Goal: Task Accomplishment & Management: Use online tool/utility

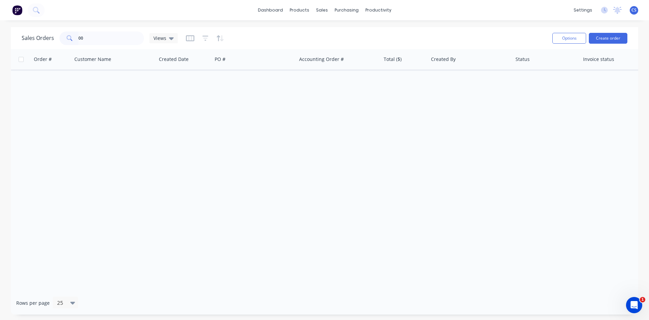
type input "0"
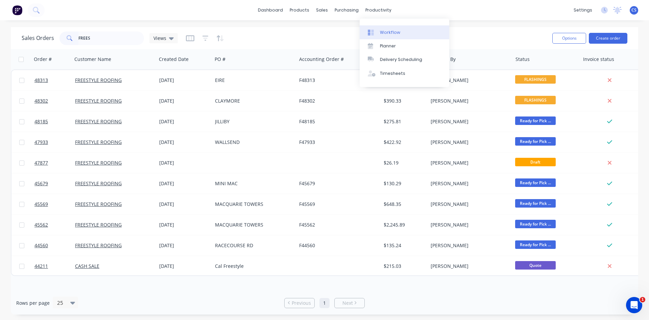
type input "FREES"
click at [391, 32] on div "Workflow" at bounding box center [390, 32] width 20 height 6
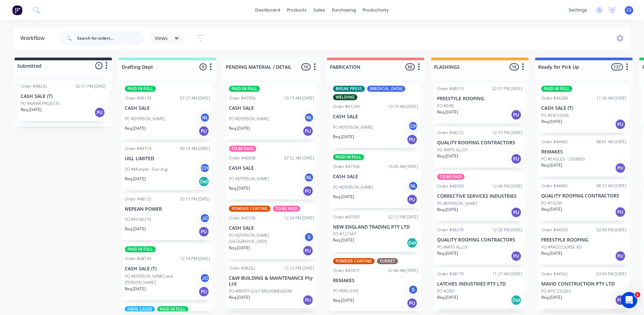
click at [90, 39] on input "text" at bounding box center [110, 38] width 67 height 14
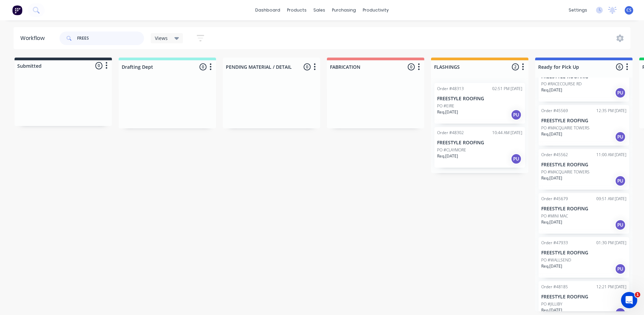
scroll to position [33, 0]
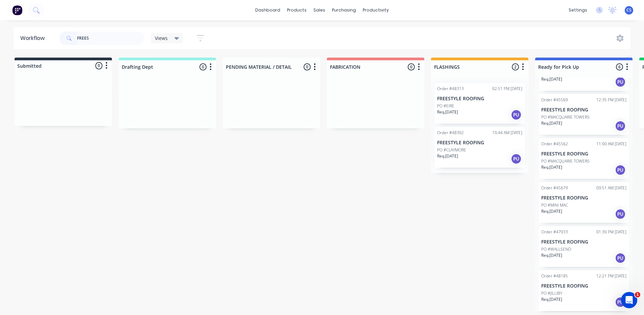
click at [458, 111] on p "Req. [DATE]" at bounding box center [447, 112] width 21 height 6
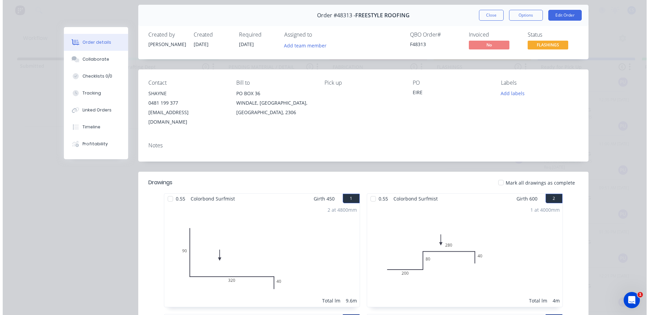
scroll to position [0, 0]
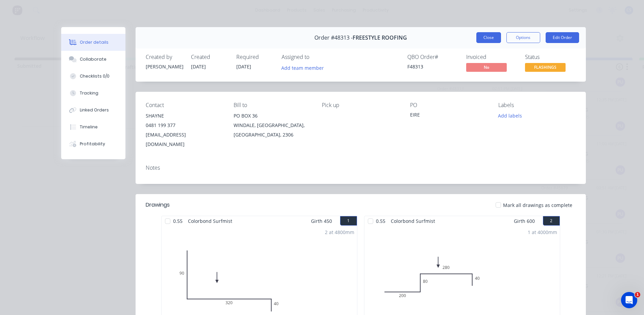
click at [483, 36] on button "Close" at bounding box center [489, 37] width 25 height 11
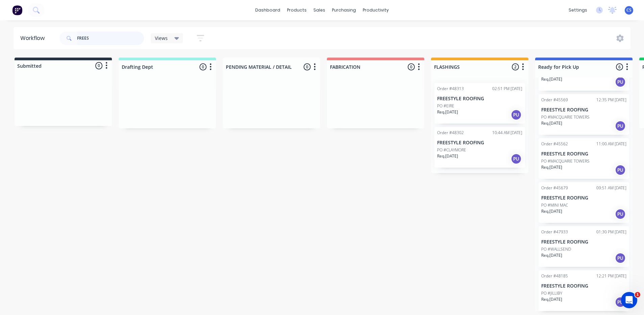
drag, startPoint x: 93, startPoint y: 41, endPoint x: 74, endPoint y: 39, distance: 19.1
click at [74, 39] on div "FREES" at bounding box center [102, 38] width 85 height 14
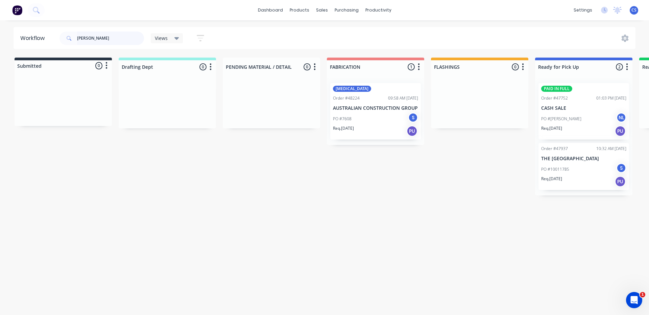
type input "[PERSON_NAME]"
click at [596, 117] on div "PO #[PERSON_NAME] NL" at bounding box center [584, 118] width 85 height 13
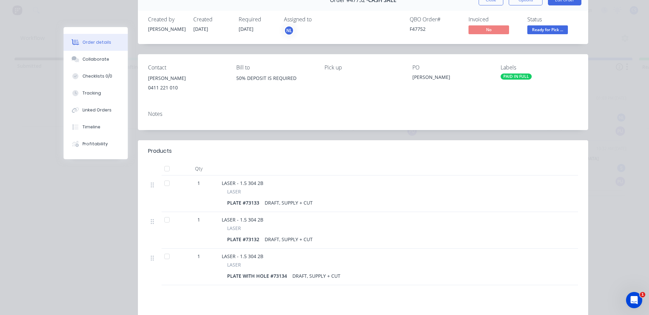
scroll to position [101, 0]
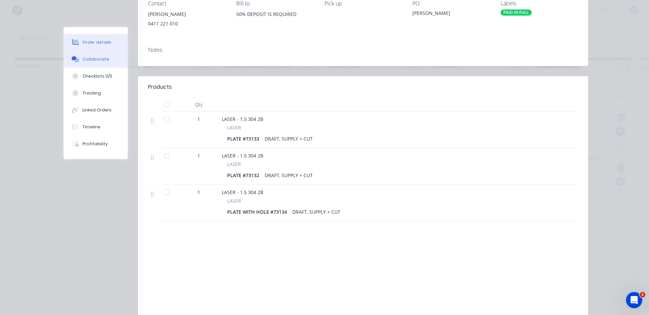
click at [91, 55] on button "Collaborate" at bounding box center [96, 59] width 64 height 17
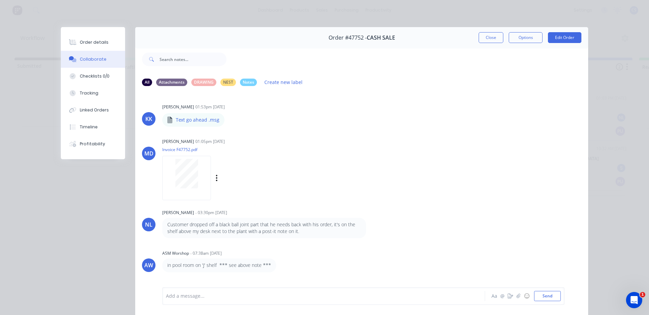
scroll to position [36, 0]
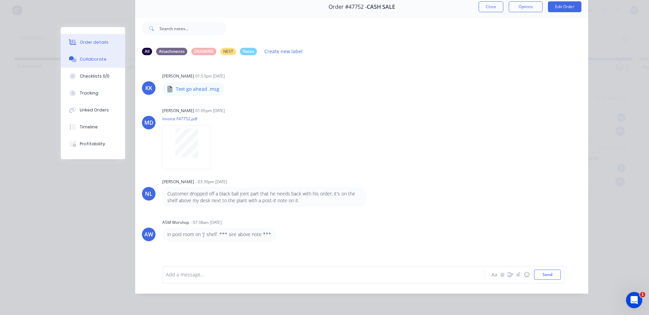
click at [97, 45] on button "Order details" at bounding box center [93, 42] width 64 height 17
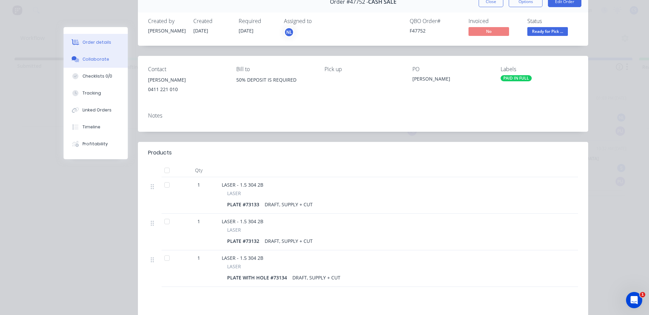
click at [94, 54] on button "Collaborate" at bounding box center [96, 59] width 64 height 17
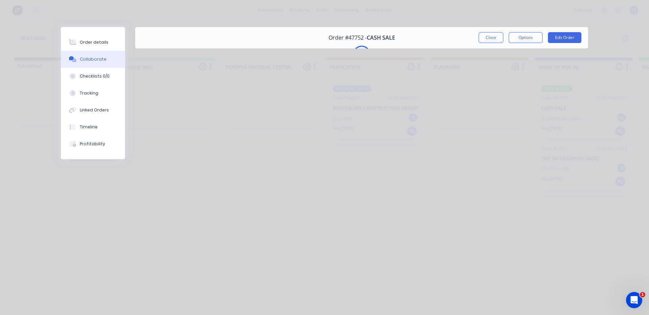
scroll to position [0, 0]
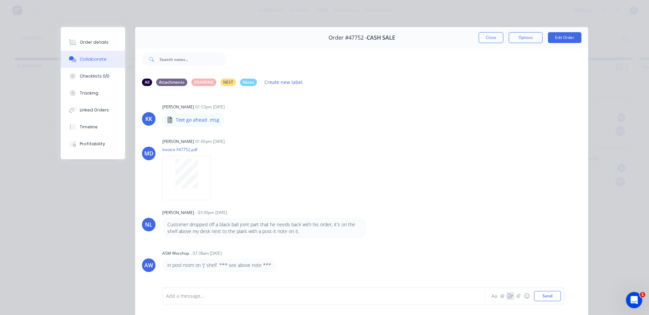
click at [508, 296] on icon "button" at bounding box center [510, 295] width 5 height 5
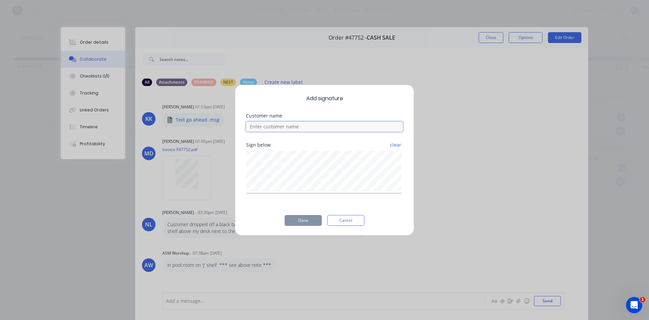
click at [293, 129] on input at bounding box center [324, 126] width 157 height 10
type input "[PERSON_NAME]"
click at [306, 217] on button "Done" at bounding box center [303, 220] width 37 height 11
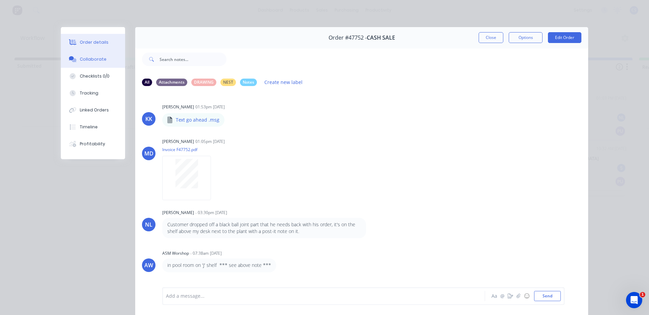
click at [94, 45] on div "Order details" at bounding box center [94, 42] width 29 height 6
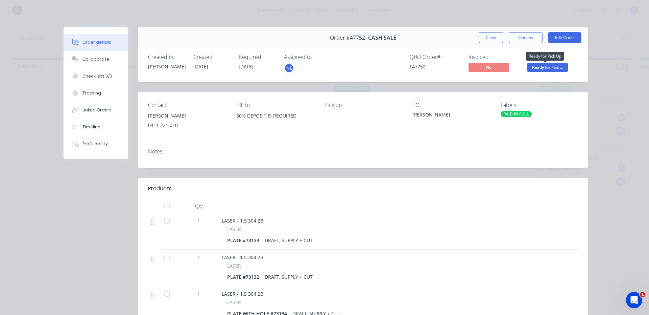
click at [564, 67] on span "Ready for Pick ..." at bounding box center [548, 67] width 41 height 8
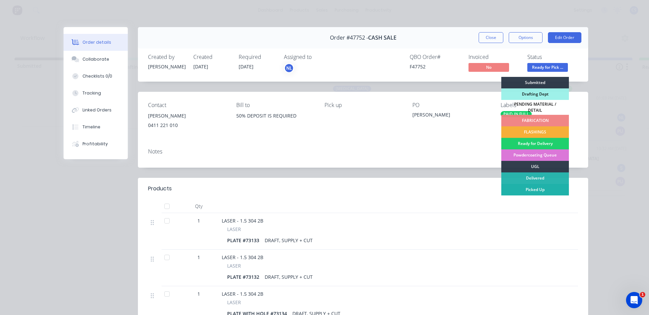
click at [543, 188] on div "Picked Up" at bounding box center [536, 190] width 68 height 12
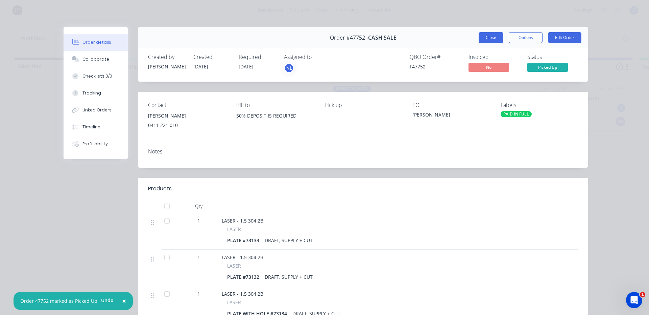
click at [489, 33] on button "Close" at bounding box center [491, 37] width 25 height 11
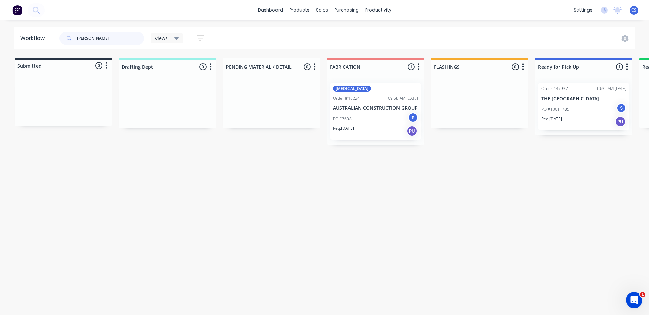
drag, startPoint x: 96, startPoint y: 40, endPoint x: 71, endPoint y: 38, distance: 25.2
click at [71, 38] on div "[PERSON_NAME]" at bounding box center [102, 38] width 85 height 14
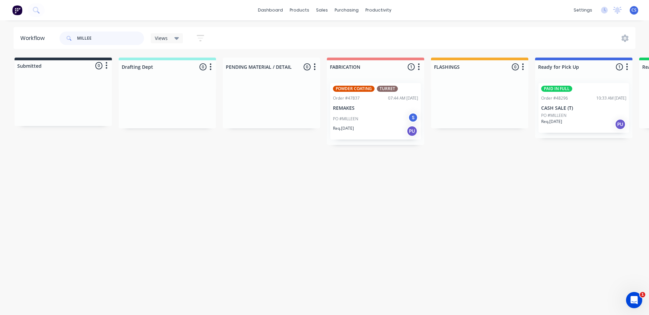
type input "MILLEE"
click at [588, 109] on p "CASH SALE (T)" at bounding box center [584, 108] width 85 height 6
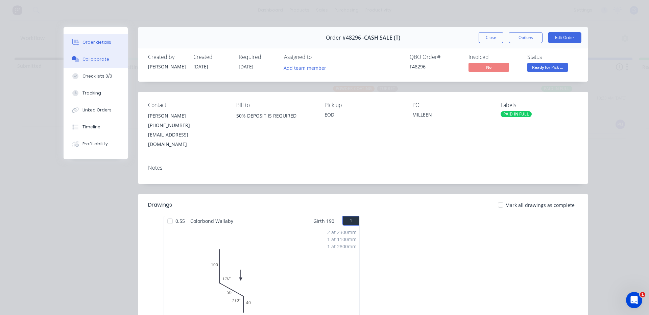
click at [88, 60] on div "Collaborate" at bounding box center [96, 59] width 27 height 6
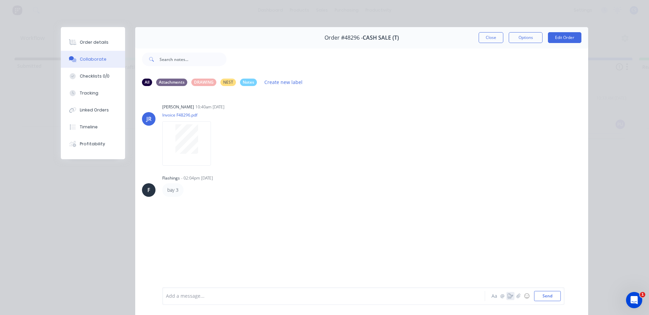
click at [510, 297] on icon "button" at bounding box center [510, 295] width 5 height 5
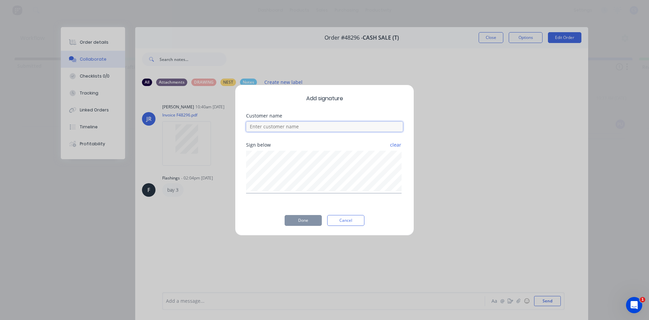
click at [349, 128] on input at bounding box center [324, 126] width 157 height 10
type input "[PERSON_NAME]"
click at [308, 224] on button "Done" at bounding box center [303, 220] width 37 height 11
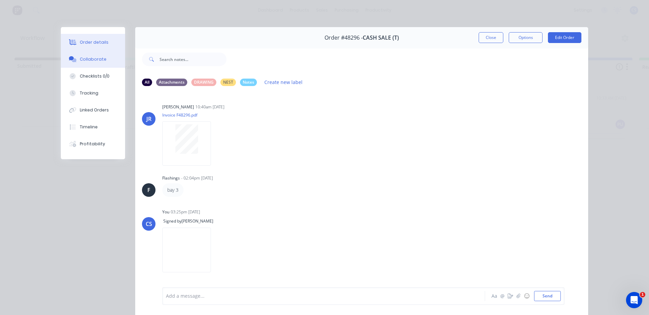
click at [101, 43] on div "Order details" at bounding box center [94, 42] width 29 height 6
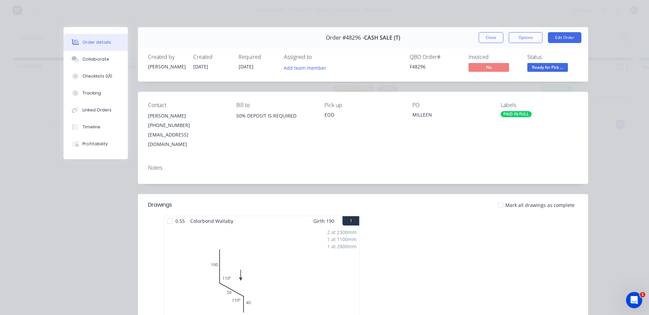
click at [558, 67] on span "Ready for Pick ..." at bounding box center [548, 67] width 41 height 8
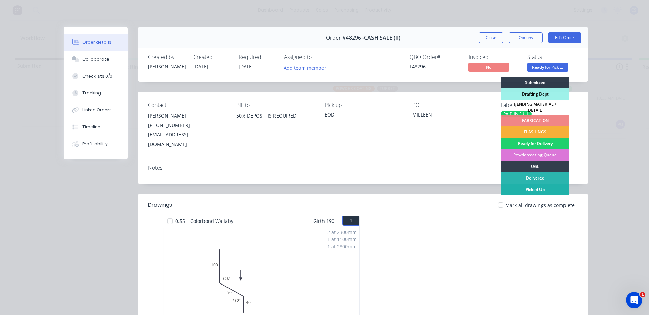
click at [532, 185] on div "Picked Up" at bounding box center [536, 190] width 68 height 12
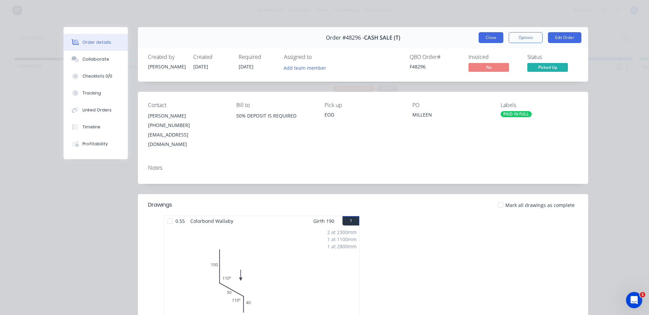
click at [495, 40] on button "Close" at bounding box center [491, 37] width 25 height 11
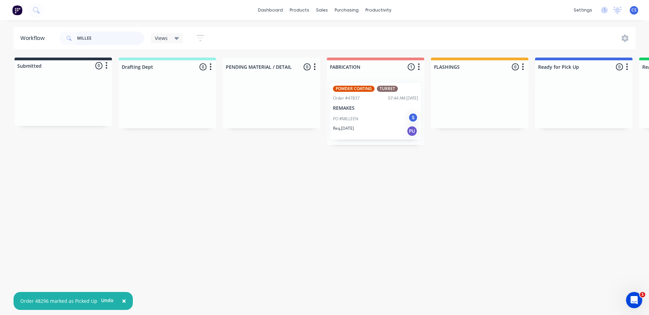
drag, startPoint x: 96, startPoint y: 38, endPoint x: 65, endPoint y: 31, distance: 32.3
click at [65, 31] on div "MILLEE" at bounding box center [102, 38] width 85 height 20
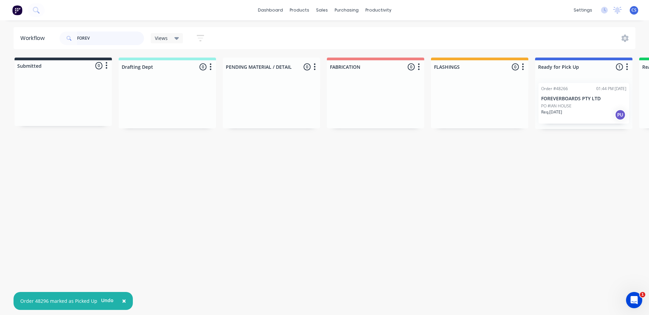
type input "FOREV"
click at [577, 103] on div "PO #IAN HOUSE" at bounding box center [584, 106] width 85 height 6
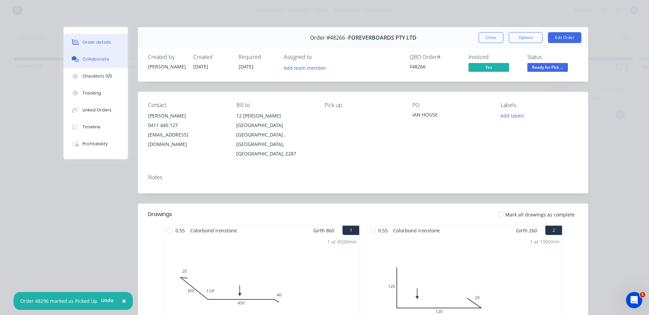
click at [97, 60] on div "Collaborate" at bounding box center [96, 59] width 27 height 6
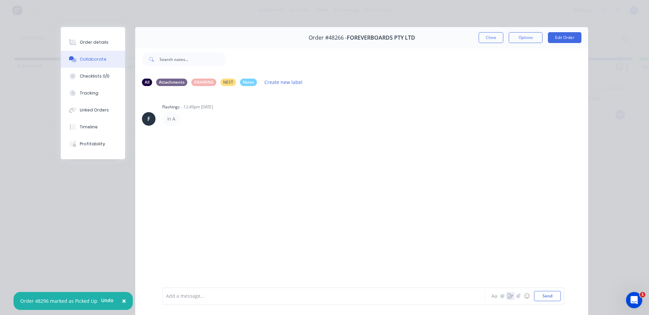
click at [510, 295] on icon "button" at bounding box center [510, 295] width 5 height 5
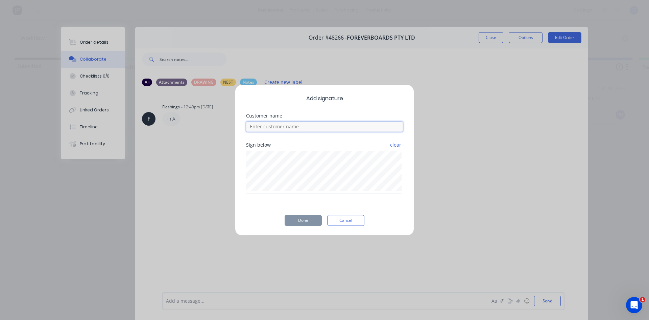
click at [301, 127] on input at bounding box center [324, 126] width 157 height 10
type input "[PERSON_NAME]"
click at [308, 217] on button "Done" at bounding box center [303, 220] width 37 height 11
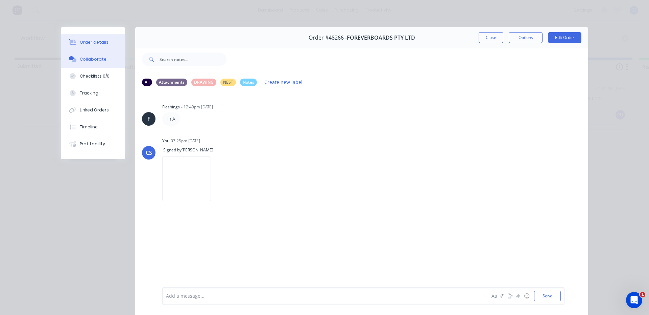
click at [104, 44] on button "Order details" at bounding box center [93, 42] width 64 height 17
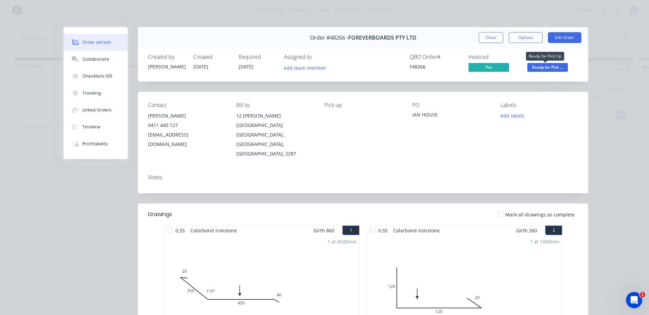
drag, startPoint x: 554, startPoint y: 66, endPoint x: 549, endPoint y: 76, distance: 11.4
click at [553, 66] on span "Ready for Pick ..." at bounding box center [548, 67] width 41 height 8
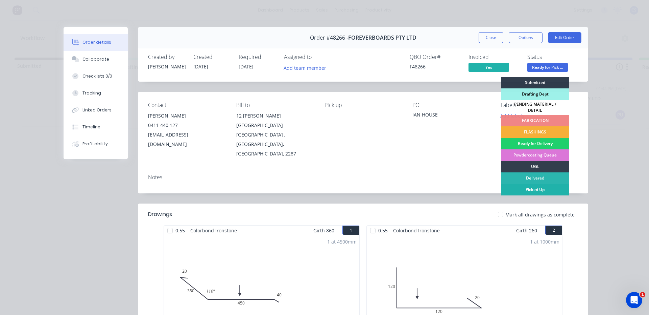
click at [533, 186] on div "Picked Up" at bounding box center [536, 190] width 68 height 12
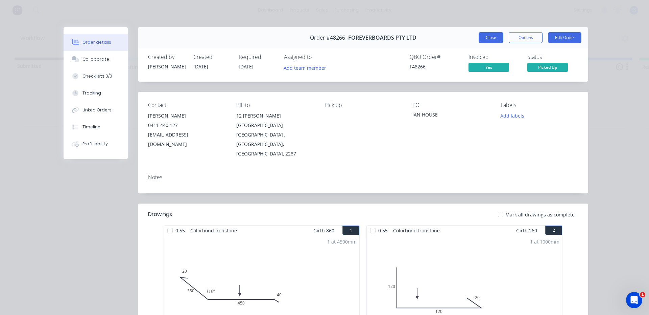
click at [488, 33] on button "Close" at bounding box center [491, 37] width 25 height 11
